Goal: Task Accomplishment & Management: Manage account settings

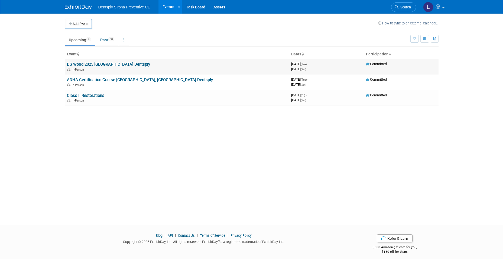
click at [108, 63] on link "DS World 2025 [GEOGRAPHIC_DATA] Dentsply" at bounding box center [108, 64] width 83 height 5
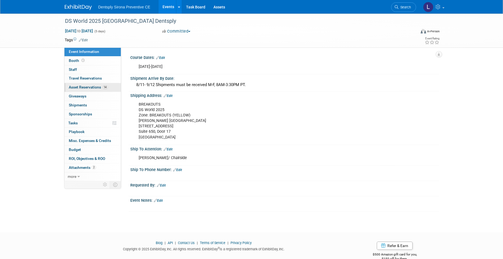
click at [93, 87] on span "Asset Reservations 14" at bounding box center [88, 87] width 39 height 4
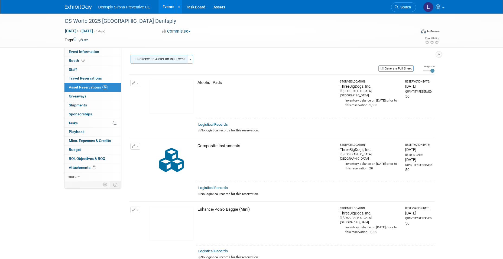
click at [169, 59] on button "Reserve an Asset for this Event" at bounding box center [159, 59] width 57 height 9
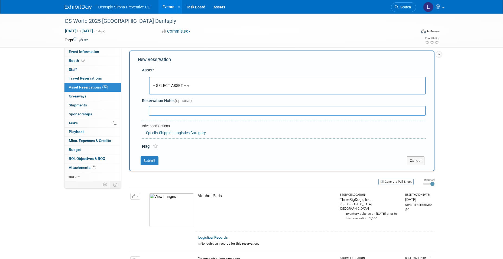
scroll to position [5, 0]
click at [169, 82] on span "-- SELECT ASSET --" at bounding box center [170, 84] width 34 height 4
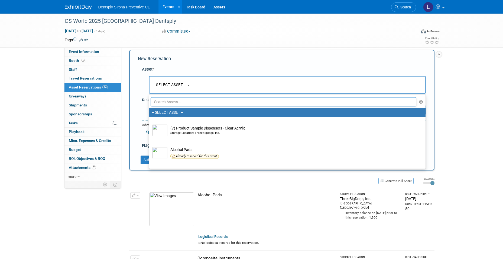
click at [175, 99] on input "text" at bounding box center [284, 101] width 266 height 9
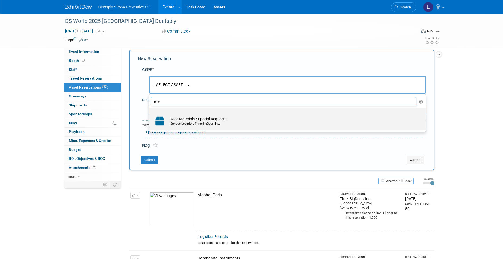
type input "mis"
click at [184, 122] on div "Storage Location: ThreeBigDogs, Inc." at bounding box center [292, 123] width 244 height 4
click at [150, 114] on input "Misc Materials / Special Requests Storage Location: ThreeBigDogs, Inc." at bounding box center [149, 113] width 4 height 4
select select "10726936"
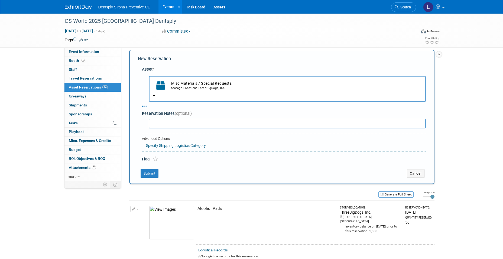
select select "8"
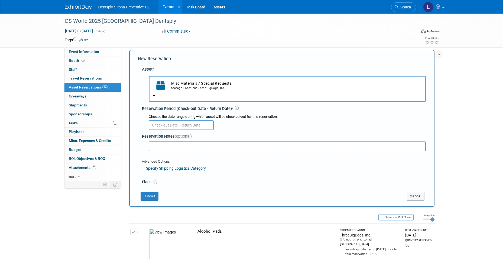
click at [180, 126] on input "text" at bounding box center [181, 125] width 65 height 10
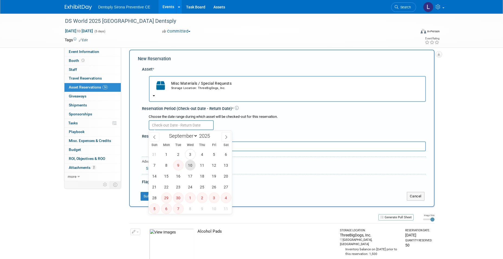
click at [188, 166] on span "10" at bounding box center [190, 165] width 11 height 11
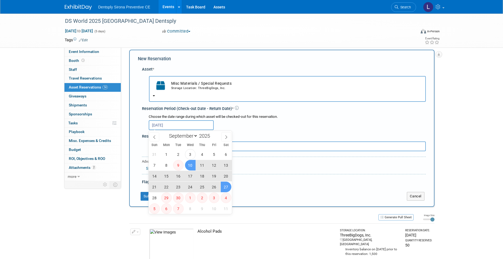
click at [226, 189] on span "27" at bounding box center [226, 186] width 11 height 11
type input "[DATE] to [DATE]"
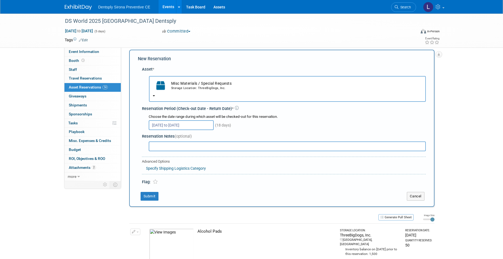
click at [199, 146] on input "text" at bounding box center [287, 146] width 277 height 10
type input "S"
type input "CLASS II KITS Coming from [GEOGRAPHIC_DATA], [GEOGRAPHIC_DATA] to be added into…"
click at [156, 181] on icon at bounding box center [155, 181] width 5 height 5
click at [152, 197] on button "Submit" at bounding box center [150, 196] width 18 height 9
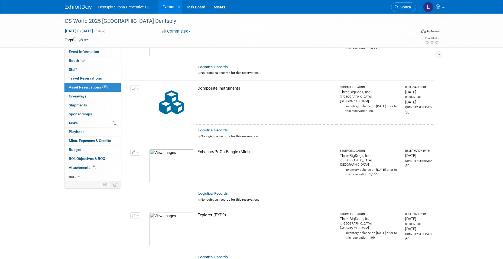
scroll to position [27, 0]
